Goal: Obtain resource: Download file/media

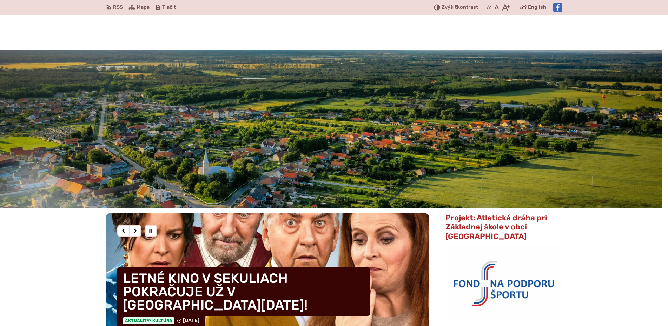
scroll to position [322, 0]
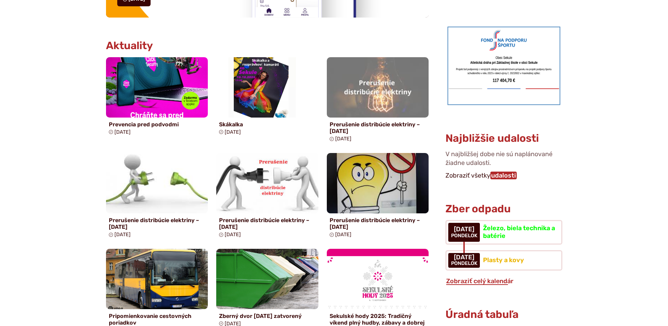
click at [512, 172] on link "udalosti" at bounding box center [504, 176] width 26 height 8
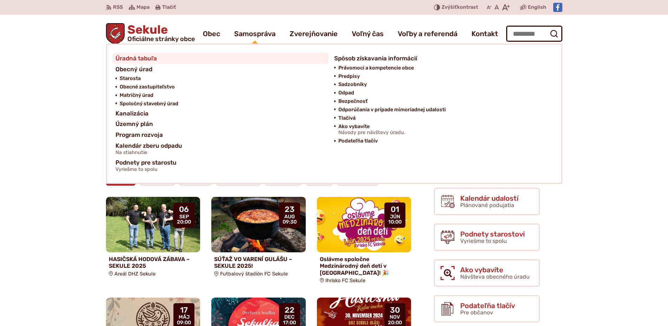
click at [142, 58] on span "Úradná tabuľa" at bounding box center [136, 58] width 41 height 11
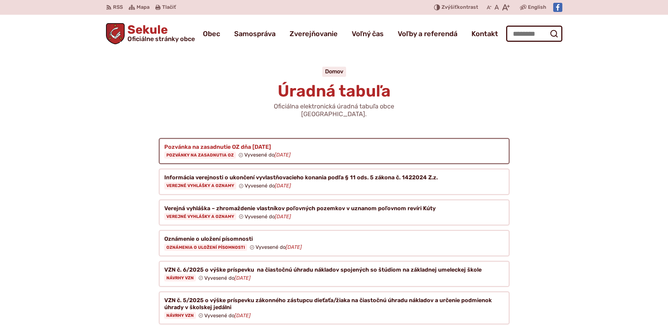
click at [195, 140] on figure at bounding box center [334, 151] width 351 height 27
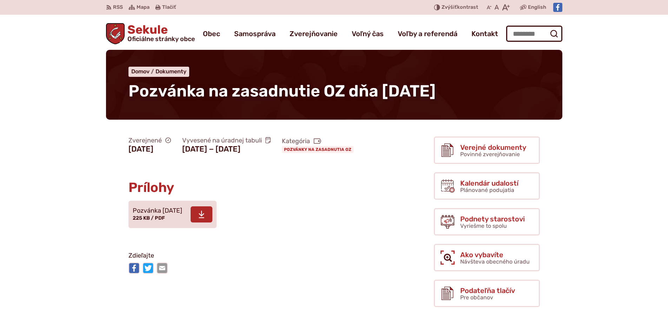
click at [212, 223] on span at bounding box center [202, 214] width 22 height 16
click at [211, 223] on span at bounding box center [202, 214] width 22 height 16
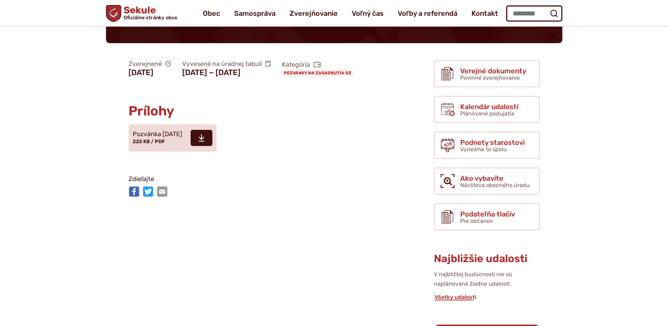
scroll to position [36, 0]
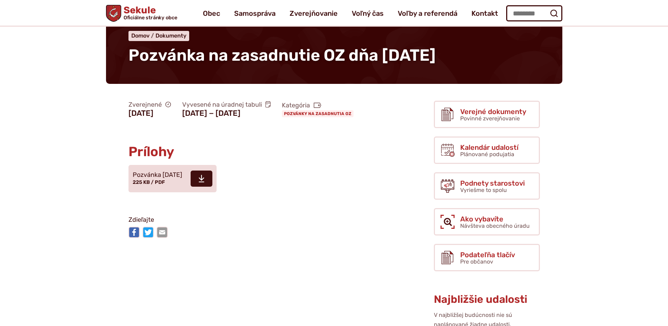
click at [271, 106] on icon at bounding box center [268, 105] width 6 height 8
